Goal: Answer question/provide support: Share knowledge or assist other users

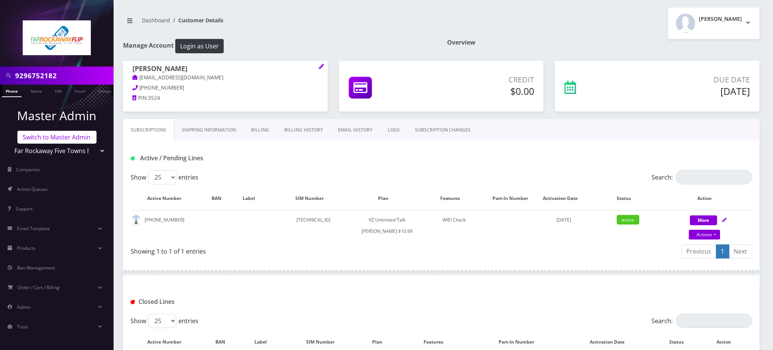
click at [56, 138] on link "Switch to Master Admin" at bounding box center [56, 137] width 79 height 13
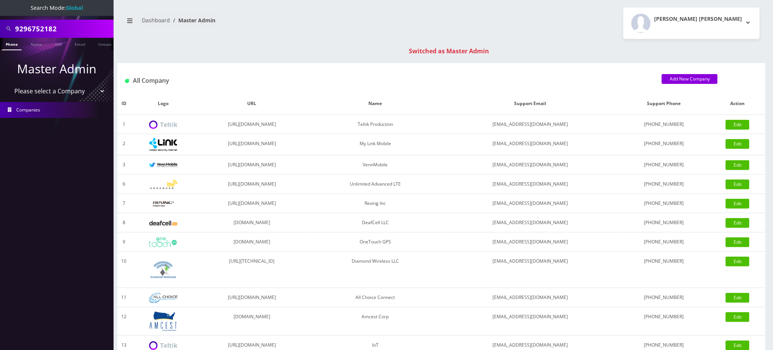
drag, startPoint x: 42, startPoint y: 23, endPoint x: 0, endPoint y: 9, distance: 43.9
click at [0, 16] on nav "Search Mode: Global 9296752182 Phone Name SIM Email Company Customer Master Adm…" at bounding box center [57, 175] width 114 height 350
paste input "[PERSON_NAME]"
type input "[PERSON_NAME]"
click at [36, 44] on link "Name" at bounding box center [36, 44] width 19 height 12
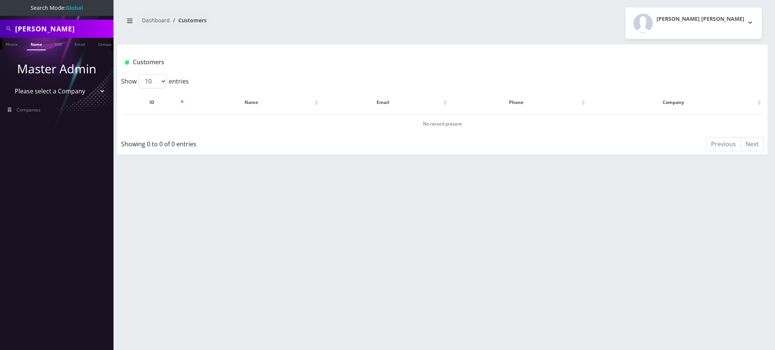
click at [34, 43] on link "Name" at bounding box center [36, 44] width 19 height 12
click at [47, 28] on input "[PERSON_NAME]" at bounding box center [63, 29] width 96 height 14
type input "Fran"
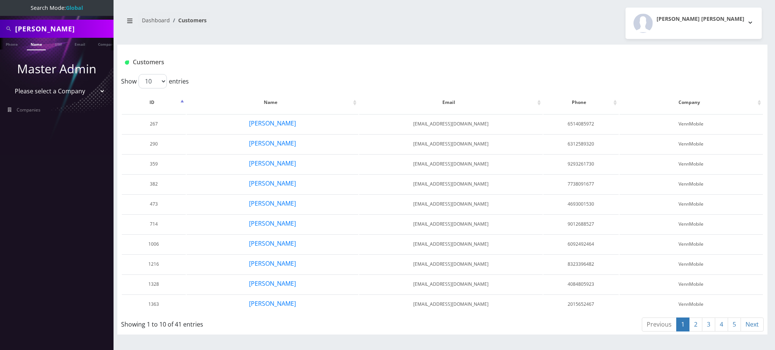
click at [38, 44] on link "Name" at bounding box center [36, 44] width 19 height 12
click at [323, 11] on div "Dashboard Customers [PERSON_NAME][GEOGRAPHIC_DATA][PERSON_NAME] Logout" at bounding box center [442, 23] width 650 height 31
drag, startPoint x: 63, startPoint y: 28, endPoint x: 0, endPoint y: 21, distance: 63.2
click at [0, 20] on div "[PERSON_NAME]" at bounding box center [57, 29] width 114 height 18
paste input "[PERSON_NAME]"
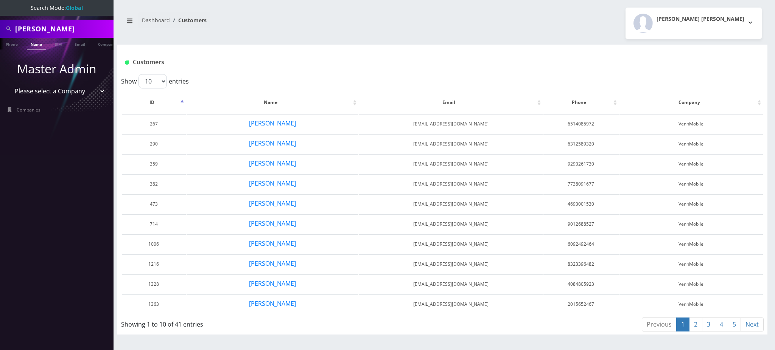
type input "[PERSON_NAME]"
click at [37, 45] on link "Name" at bounding box center [36, 44] width 19 height 12
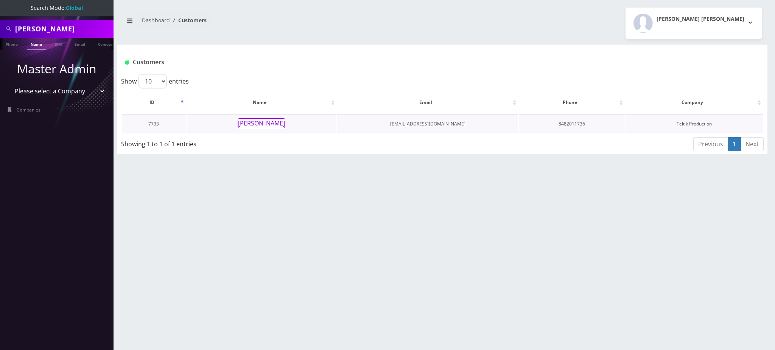
click at [263, 124] on button "[PERSON_NAME]" at bounding box center [262, 123] width 48 height 10
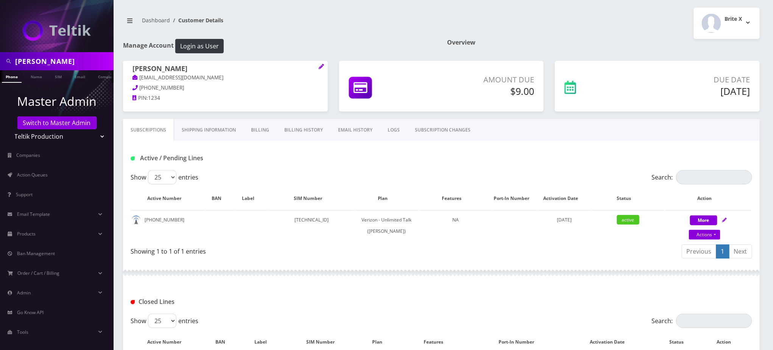
click at [362, 131] on link "EMAIL HISTORY" at bounding box center [355, 130] width 50 height 22
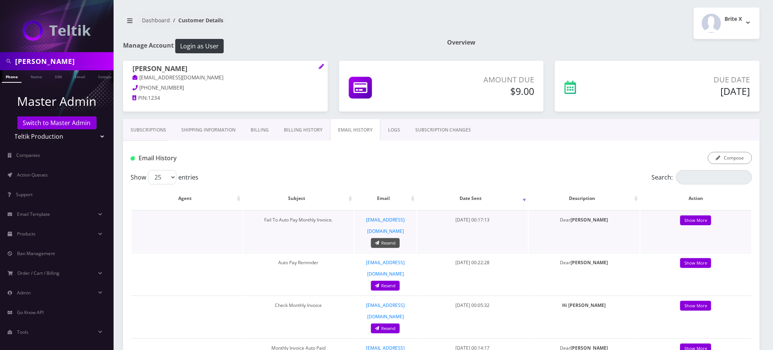
click at [390, 238] on link "Resend" at bounding box center [385, 243] width 29 height 10
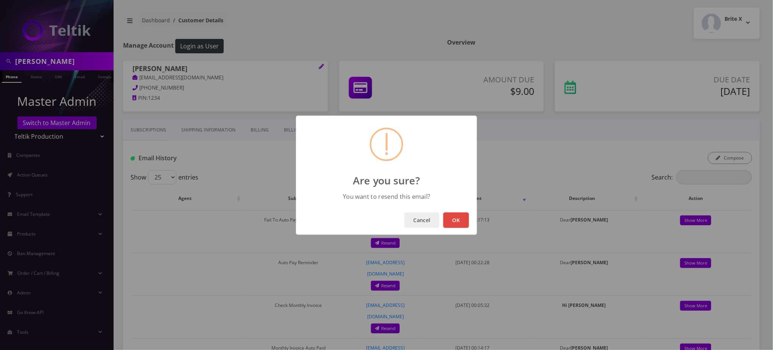
click at [458, 219] on button "OK" at bounding box center [456, 221] width 26 height 16
click at [458, 221] on button "OK" at bounding box center [456, 221] width 26 height 16
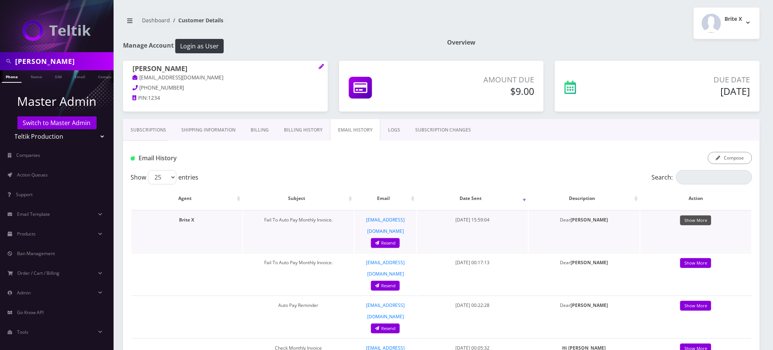
click at [694, 218] on link "Show More" at bounding box center [695, 221] width 31 height 10
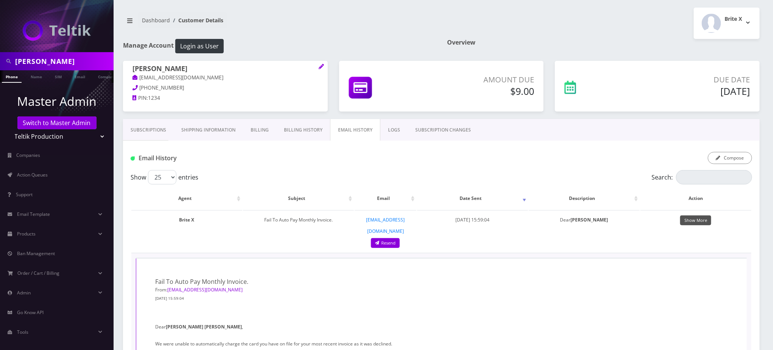
scroll to position [101, 0]
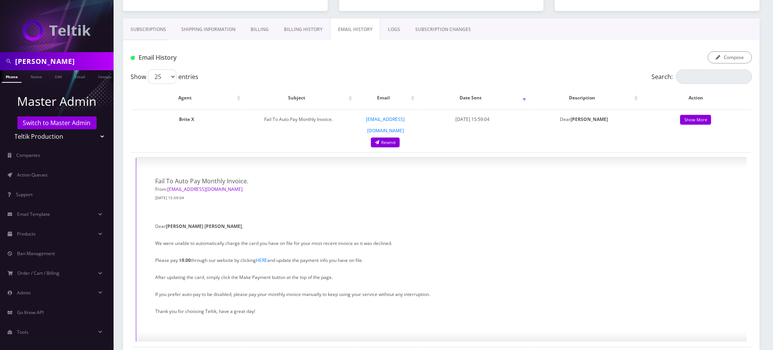
click at [376, 70] on div "Show 25 50 100 250 500 entries" at bounding box center [364, 77] width 466 height 14
